Goal: Find specific page/section: Find specific page/section

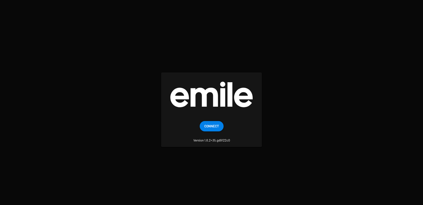
click at [197, 123] on mat-card-content "Connect Version 1.6.2+35.gd9122c0" at bounding box center [211, 132] width 91 height 22
click at [205, 125] on span "Connect" at bounding box center [211, 126] width 15 height 10
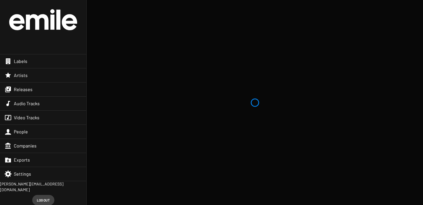
click at [53, 92] on div "Releases" at bounding box center [43, 90] width 86 height 14
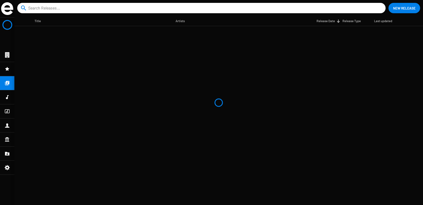
click at [110, 13] on input at bounding box center [202, 8] width 349 height 10
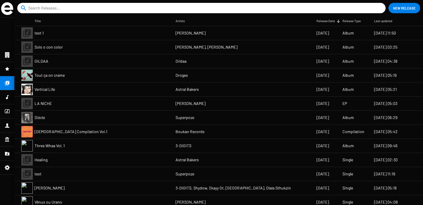
click at [104, 5] on input at bounding box center [202, 8] width 349 height 10
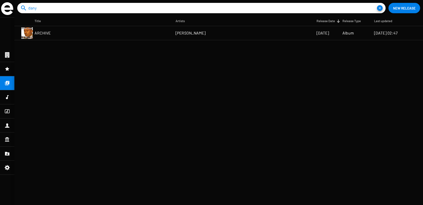
type input "dany"
click at [161, 68] on mat-table "Title Artists Release Date Release Type Last updated ARCHIVE Dany Dan 01/01/03 …" at bounding box center [218, 110] width 408 height 189
click at [49, 13] on input "dany" at bounding box center [202, 8] width 349 height 10
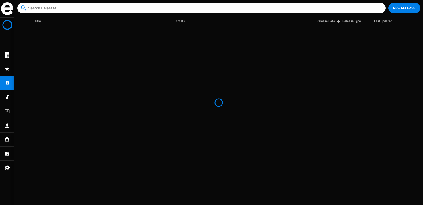
click at [5, 86] on mat-nav-list at bounding box center [7, 112] width 14 height 188
